Goal: Task Accomplishment & Management: Use online tool/utility

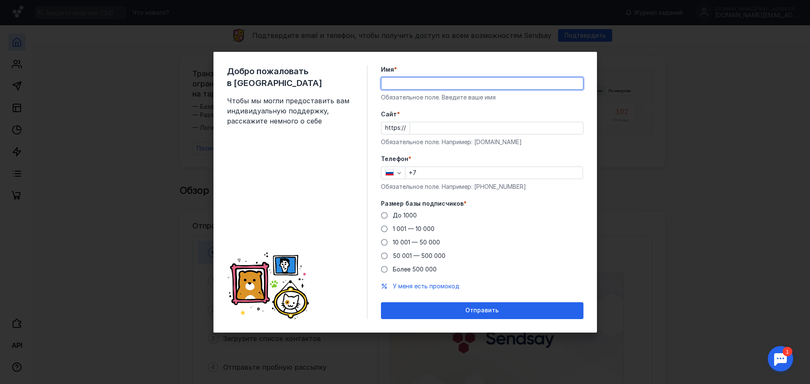
click at [426, 86] on input "Имя *" at bounding box center [482, 84] width 202 height 12
type input "[PERSON_NAME]"
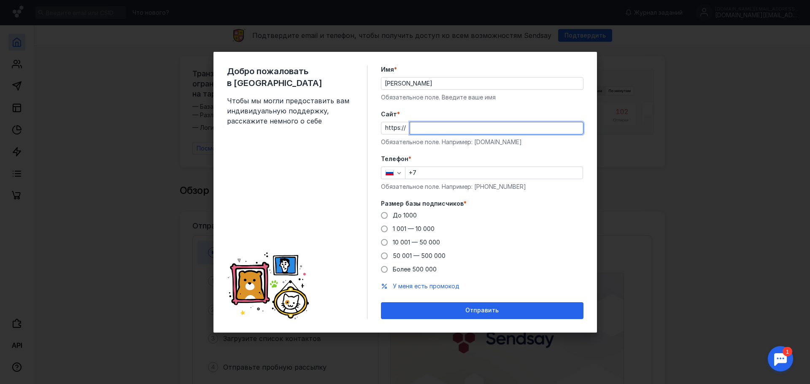
click at [441, 127] on input "Cайт *" at bounding box center [496, 128] width 173 height 12
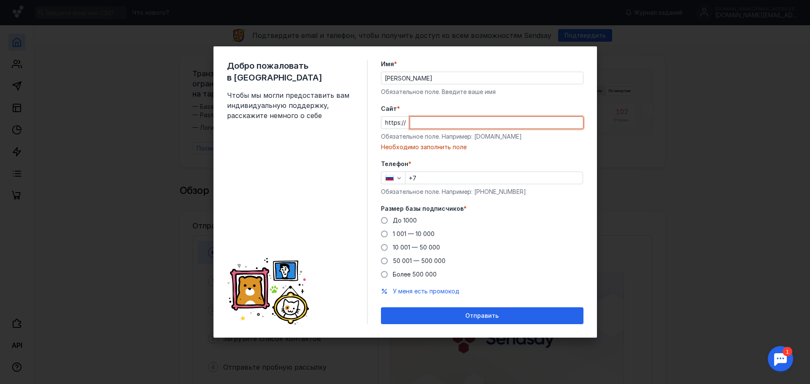
paste input "[DOMAIN_NAME]/"
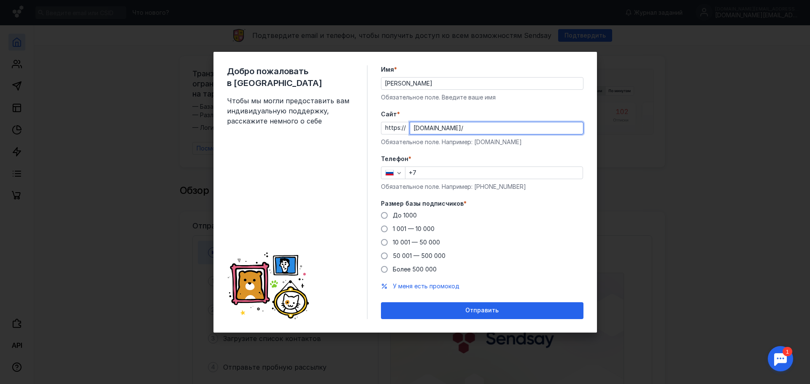
type input "[DOMAIN_NAME]/"
click at [435, 173] on input "+7" at bounding box center [493, 173] width 177 height 12
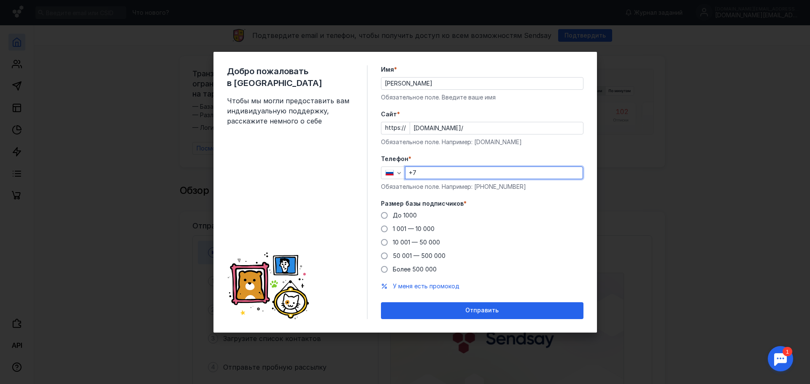
type input "[PHONE_NUMBER]"
click at [405, 215] on span "До 1000" at bounding box center [405, 215] width 24 height 7
click at [0, 0] on input "До 1000" at bounding box center [0, 0] width 0 height 0
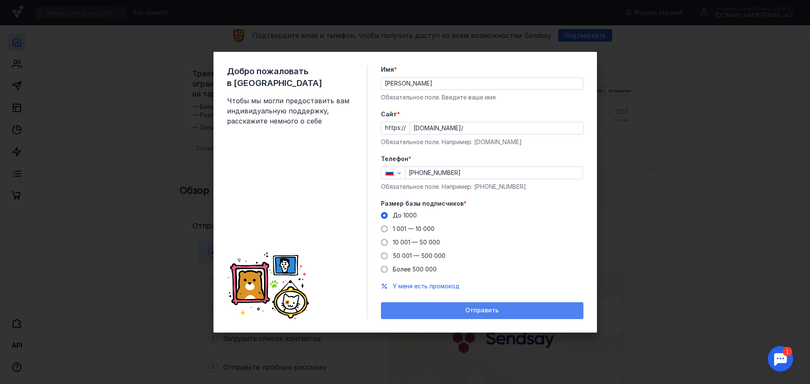
click at [463, 312] on div "Отправить" at bounding box center [482, 310] width 194 height 7
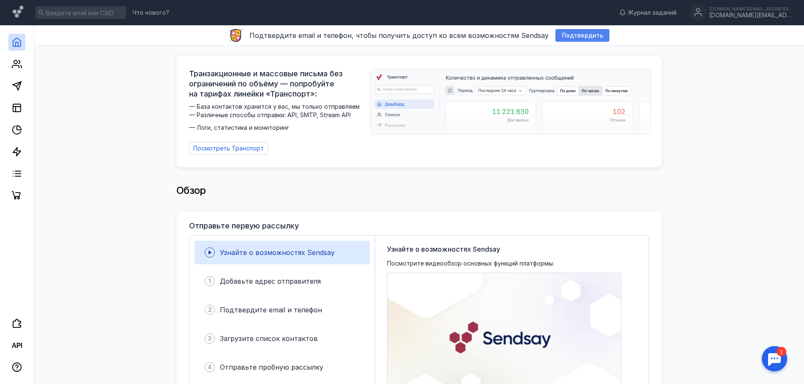
click at [571, 33] on span "Подтвердить" at bounding box center [582, 35] width 41 height 7
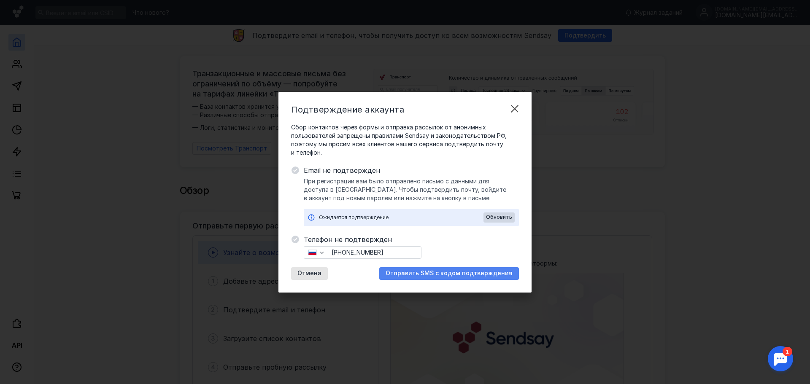
click at [426, 276] on span "Отправить SMS с кодом подтверждения" at bounding box center [449, 273] width 127 height 7
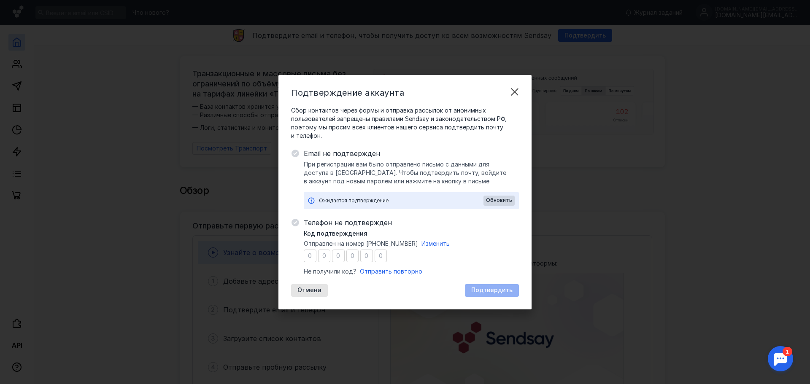
type input "2"
type input "8"
type input "6"
type input "3"
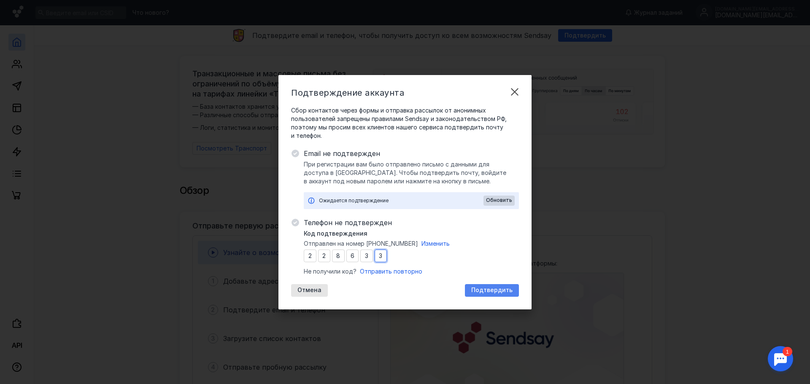
type input "3"
click at [502, 287] on div "Подтвердить" at bounding box center [492, 290] width 54 height 13
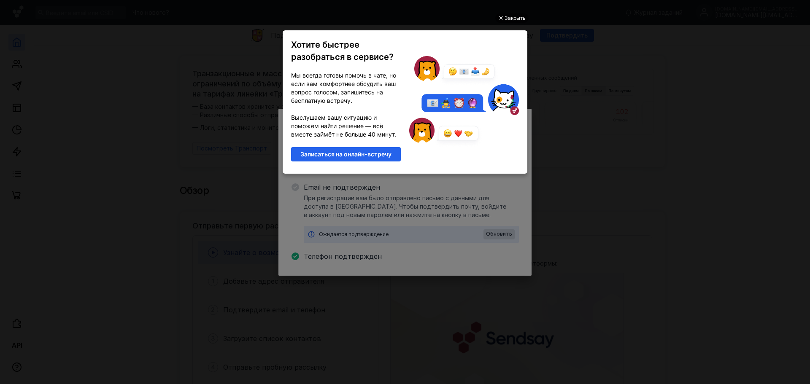
click at [511, 18] on div "Закрыть" at bounding box center [515, 18] width 21 height 9
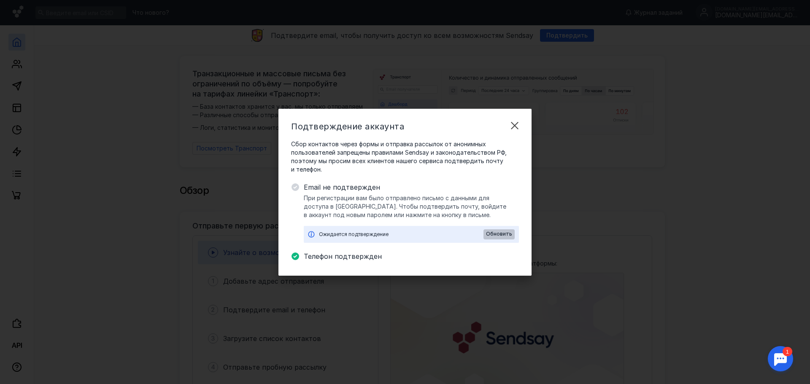
click at [502, 233] on span "Обновить" at bounding box center [499, 234] width 26 height 6
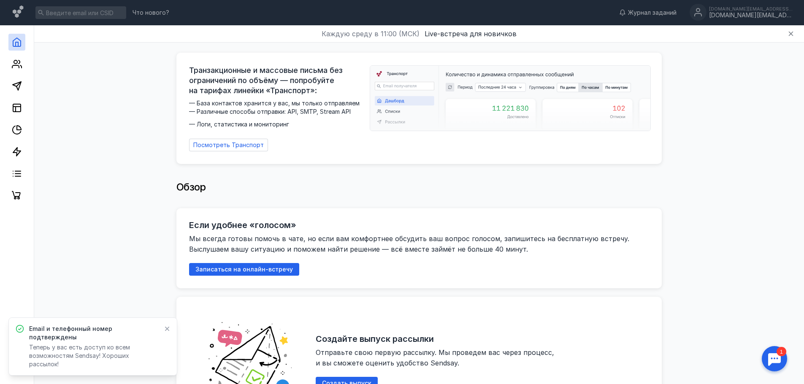
click at [168, 332] on icon at bounding box center [167, 329] width 6 height 7
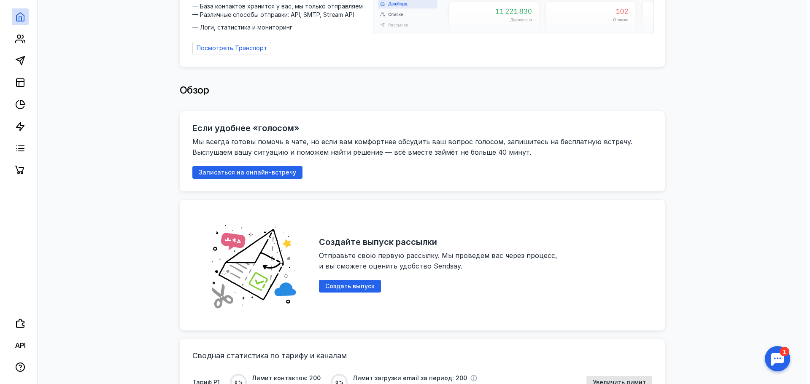
scroll to position [97, 0]
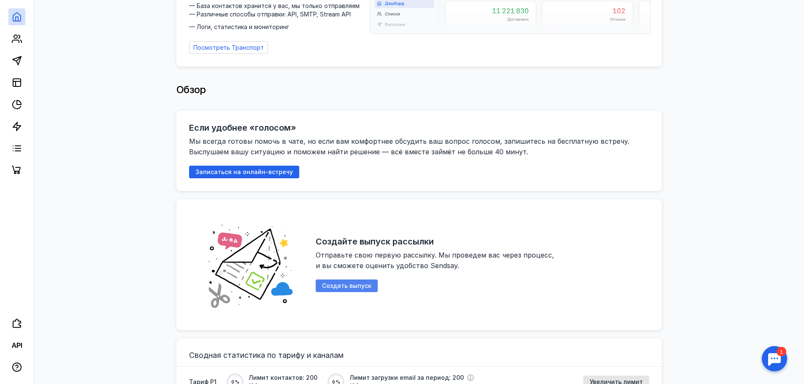
click at [345, 283] on span "Создать выпуск" at bounding box center [346, 286] width 49 height 7
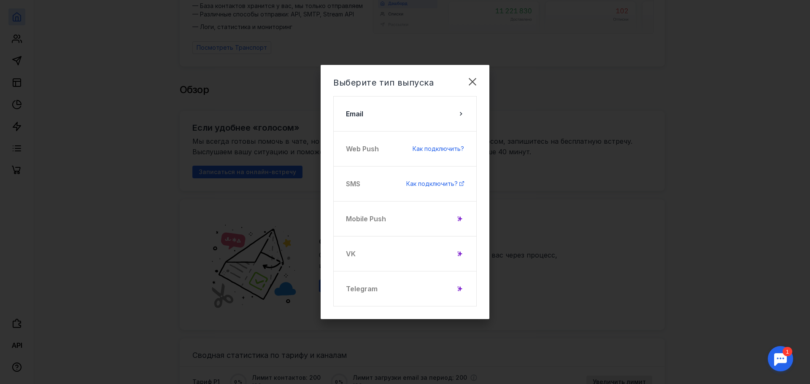
click at [367, 291] on div "Telegram" at bounding box center [404, 288] width 143 height 35
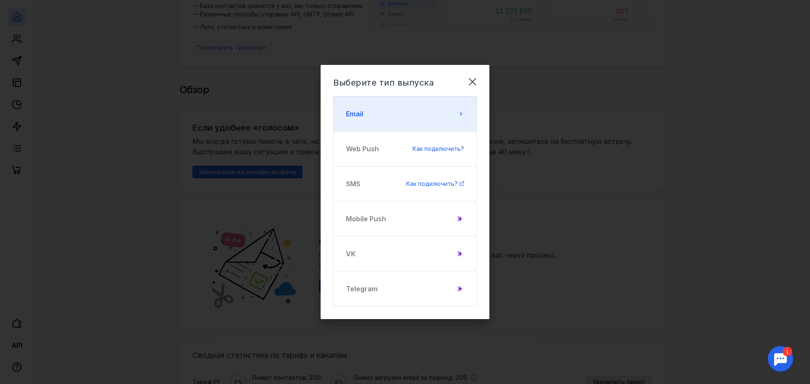
click at [407, 117] on button "Email" at bounding box center [404, 113] width 143 height 35
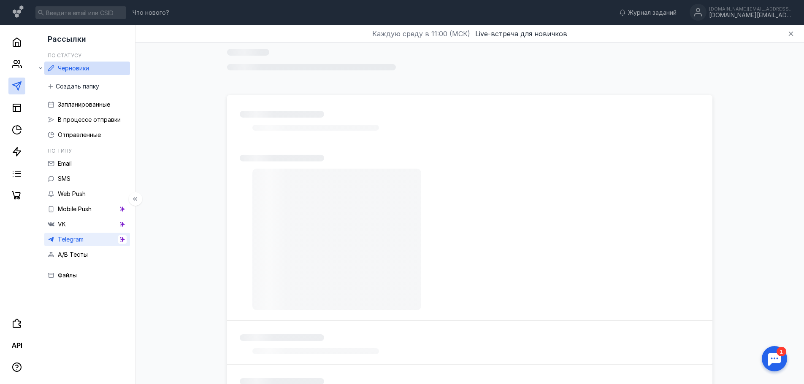
click at [91, 240] on link "Telegram" at bounding box center [87, 240] width 86 height 14
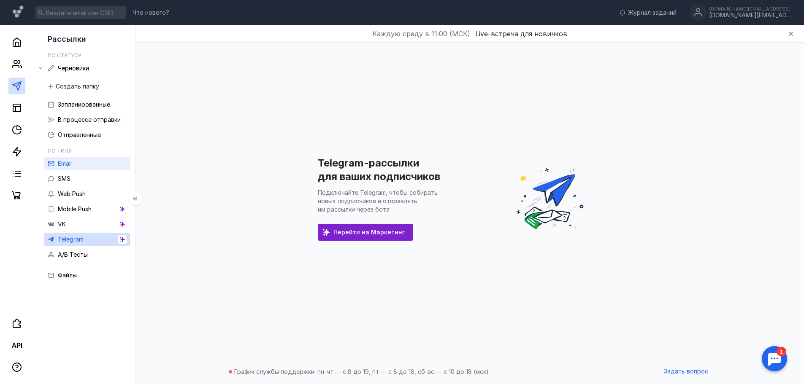
click at [59, 168] on div "Email" at bounding box center [65, 164] width 14 height 10
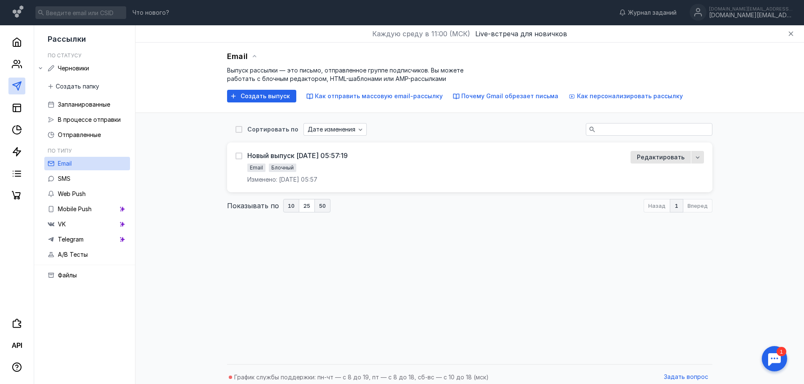
click at [315, 203] on button "50" at bounding box center [323, 206] width 16 height 14
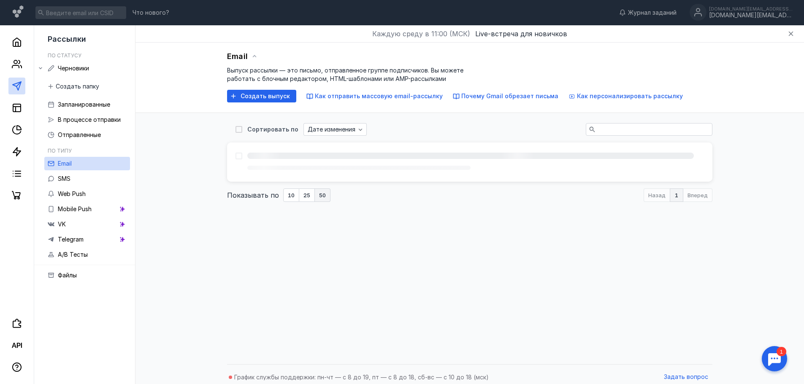
scroll to position [5, 0]
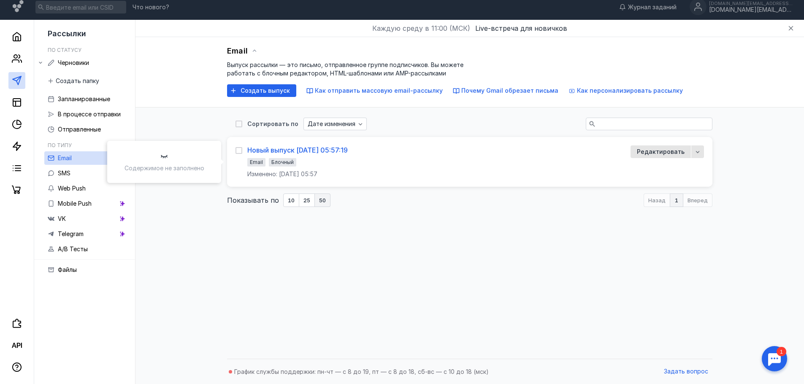
click at [274, 149] on div "Новый выпуск [DATE] 05:57:19" at bounding box center [297, 150] width 100 height 8
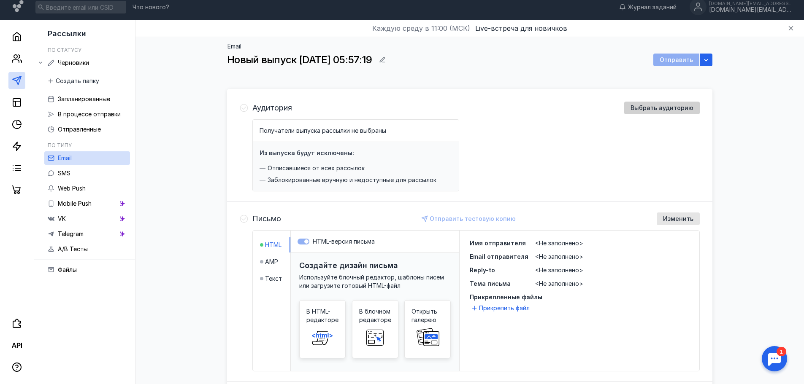
click at [658, 103] on div "Выбрать аудиторию" at bounding box center [662, 108] width 76 height 13
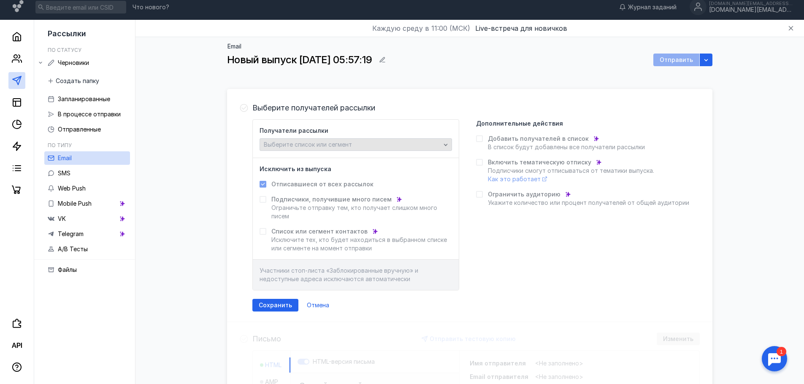
click at [312, 146] on span "Выберите список или сегмент" at bounding box center [308, 144] width 88 height 7
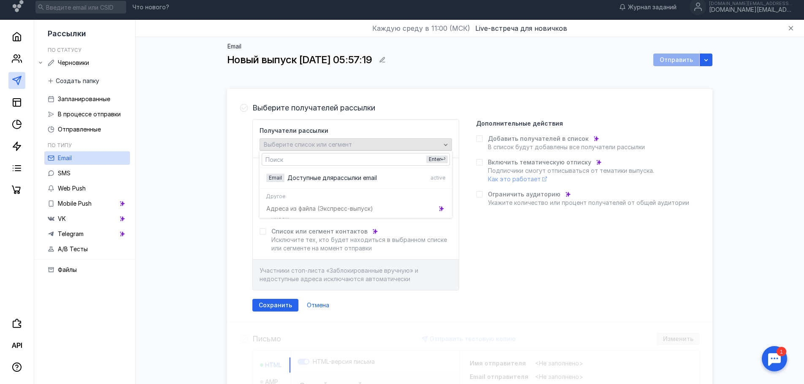
click at [312, 146] on span "Выберите список или сегмент" at bounding box center [308, 144] width 88 height 7
